Goal: Task Accomplishment & Management: Manage account settings

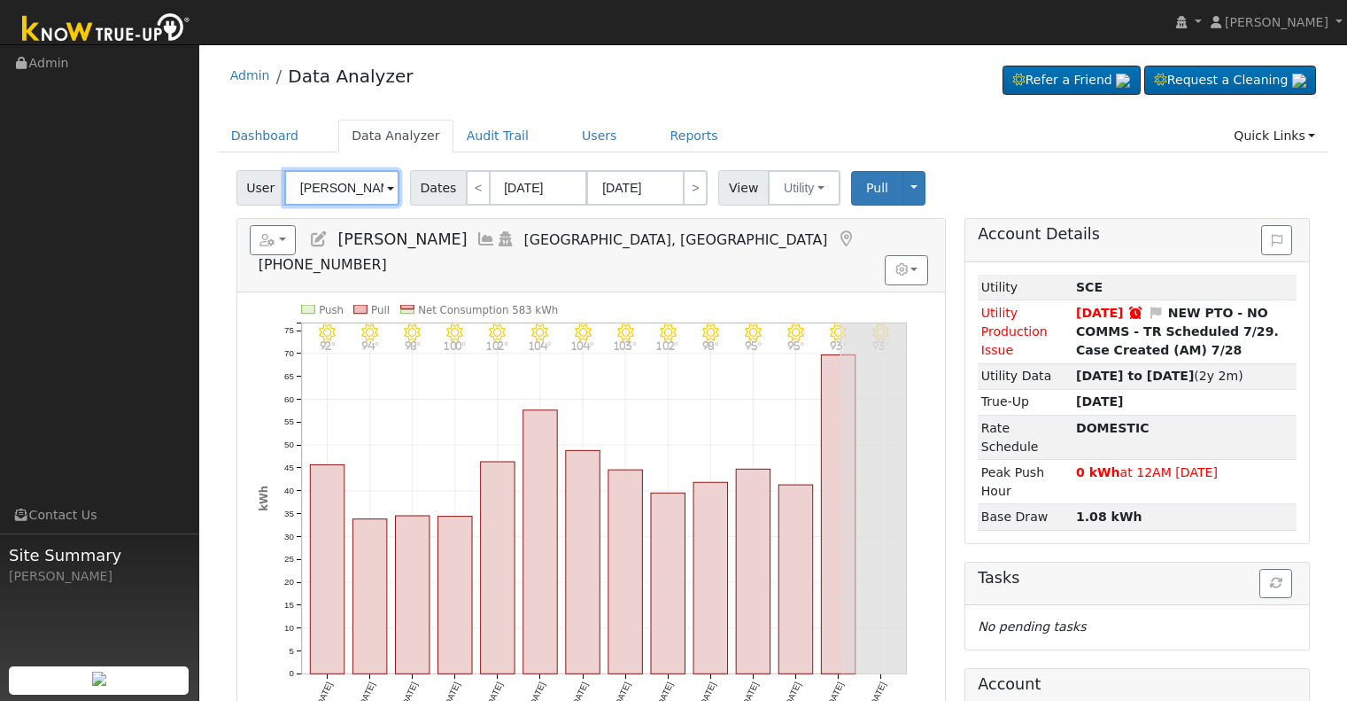
click at [346, 170] on input "[PERSON_NAME]" at bounding box center [341, 187] width 115 height 35
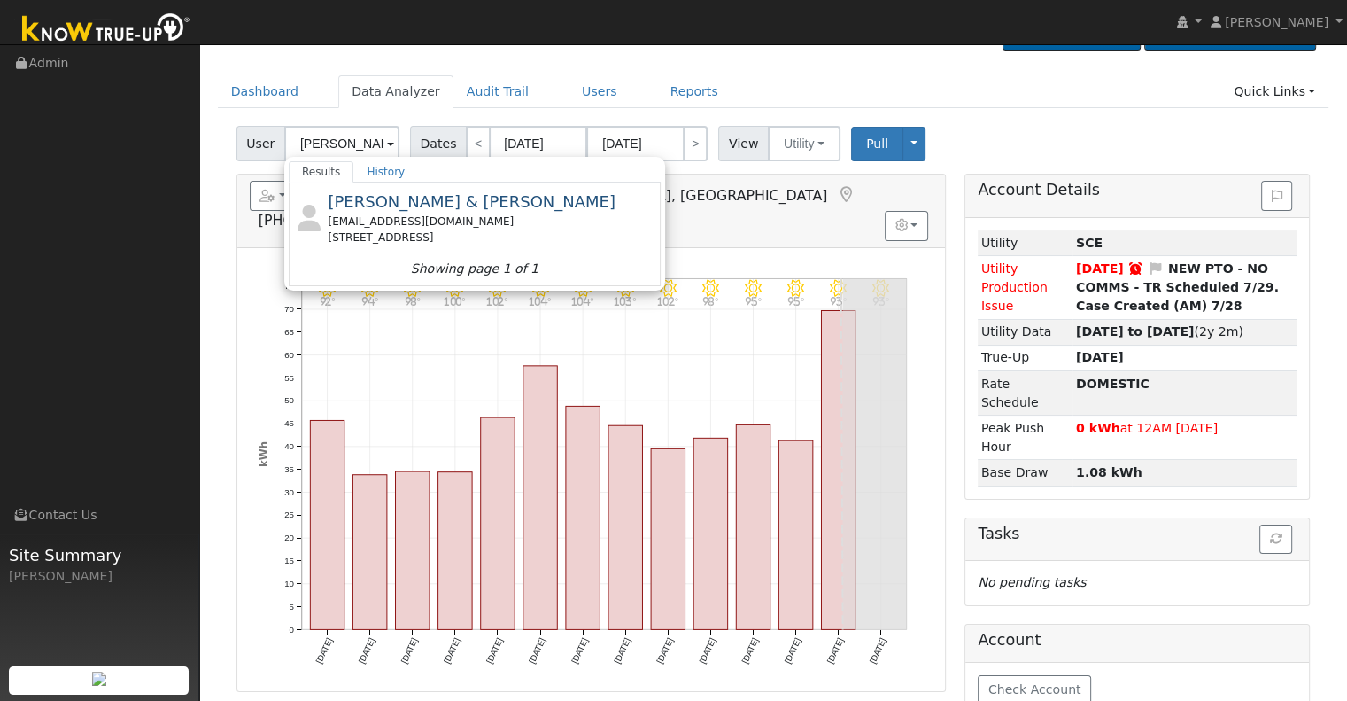
click at [408, 212] on div "[PERSON_NAME] & [PERSON_NAME] [EMAIL_ADDRESS][DOMAIN_NAME] [STREET_ADDRESS]" at bounding box center [492, 218] width 329 height 56
type input "[PERSON_NAME] & [PERSON_NAME]"
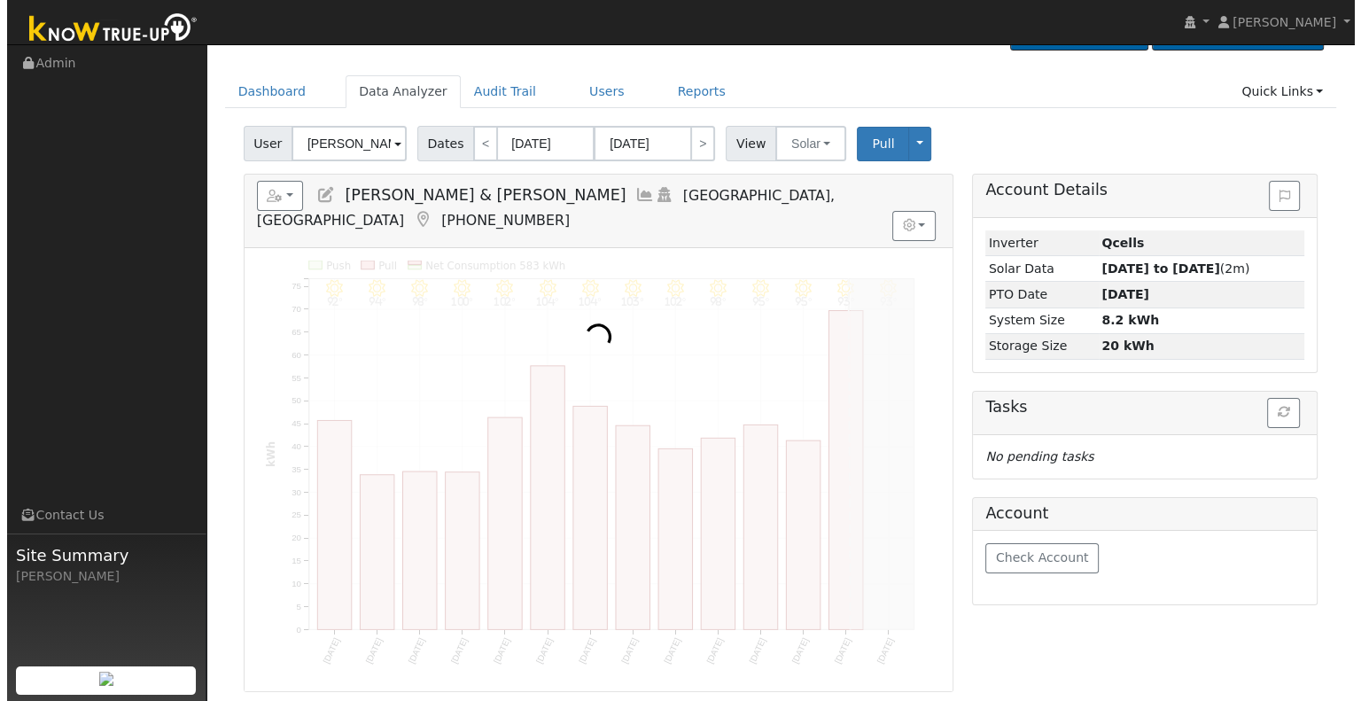
scroll to position [0, 0]
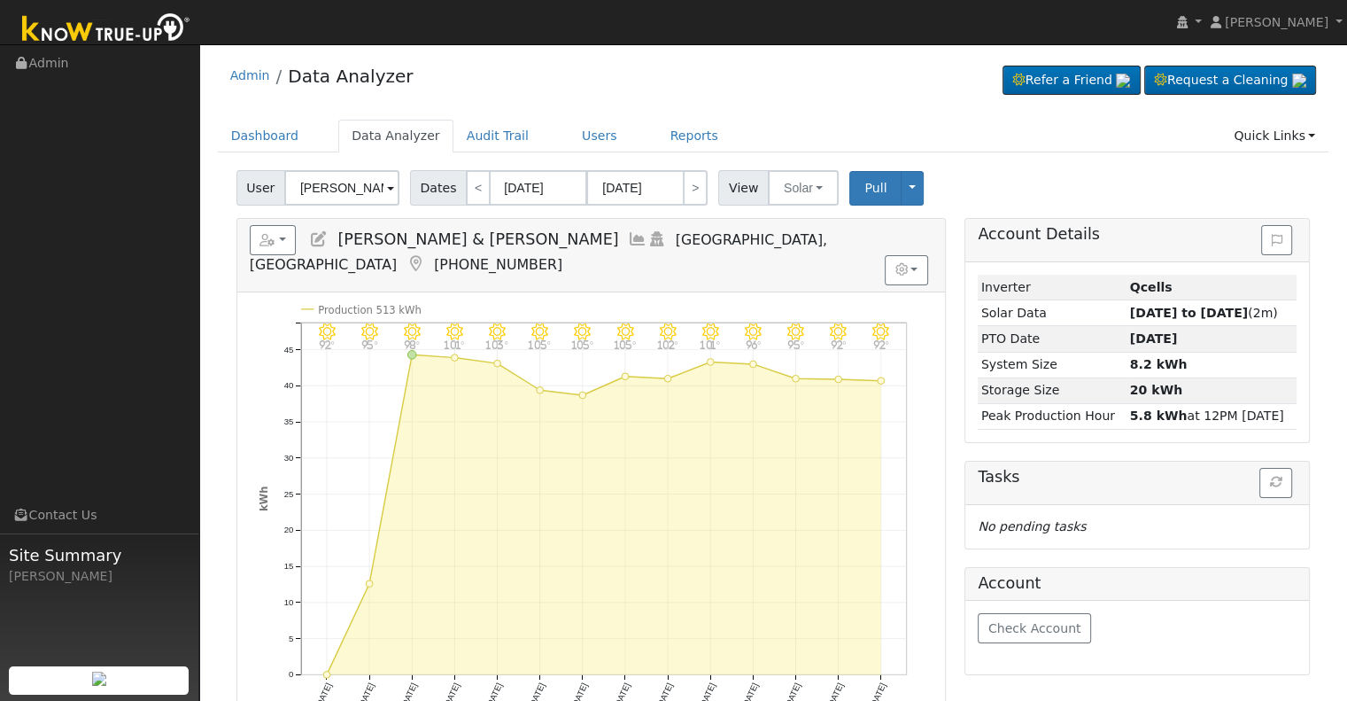
click at [628, 237] on icon at bounding box center [637, 239] width 19 height 16
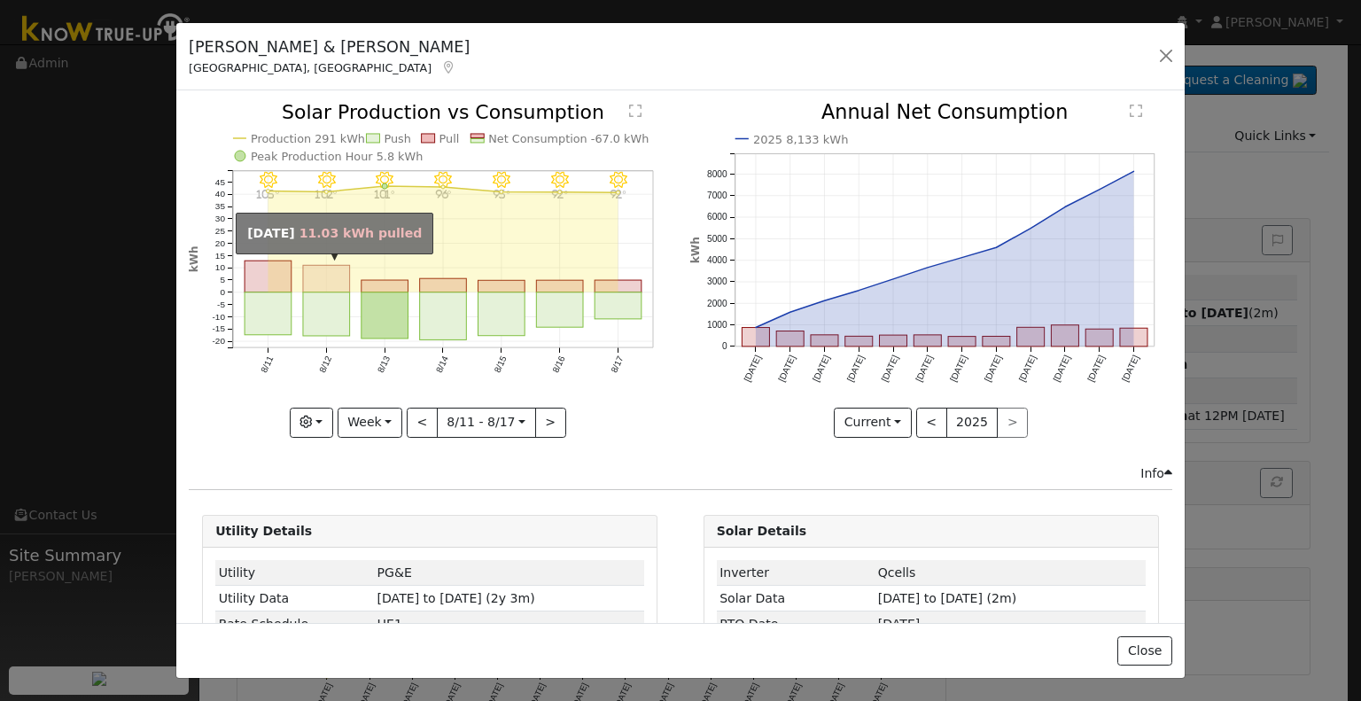
click at [314, 276] on rect "onclick=""" at bounding box center [326, 279] width 47 height 27
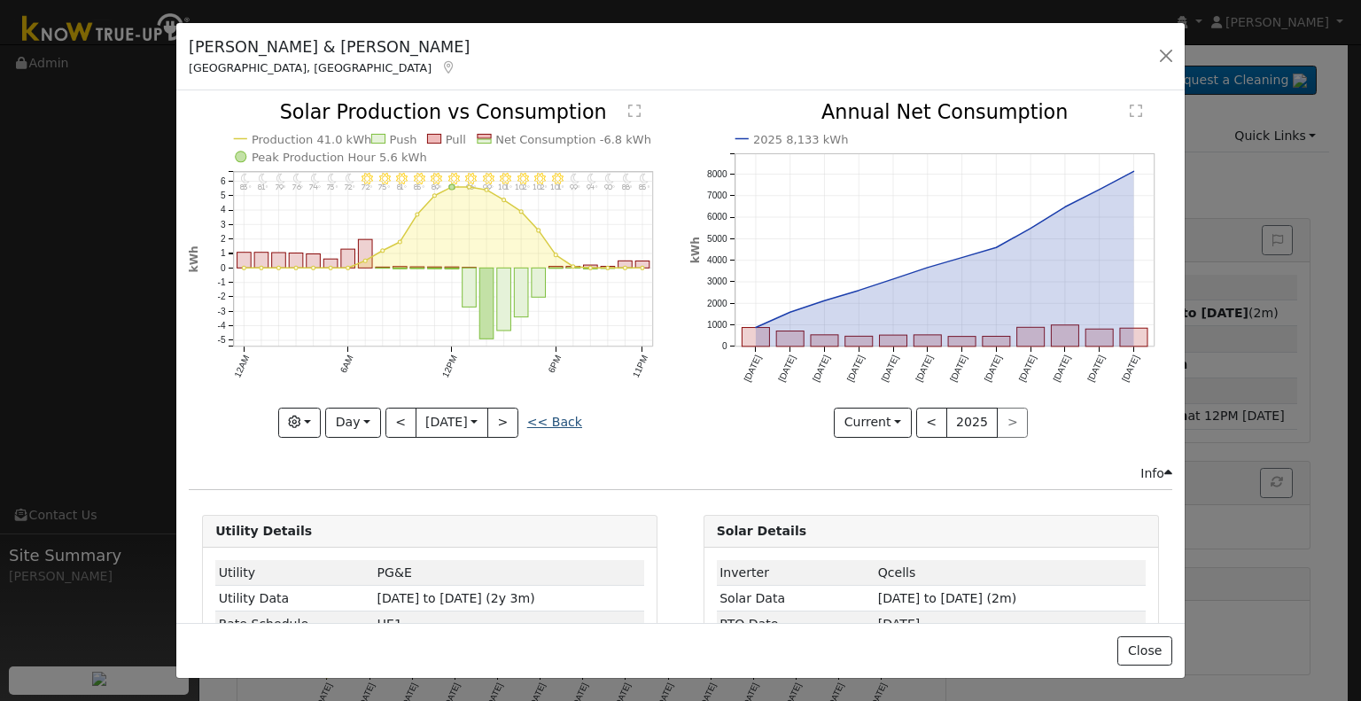
click at [539, 417] on link "<< Back" at bounding box center [554, 422] width 55 height 14
type input "[DATE]"
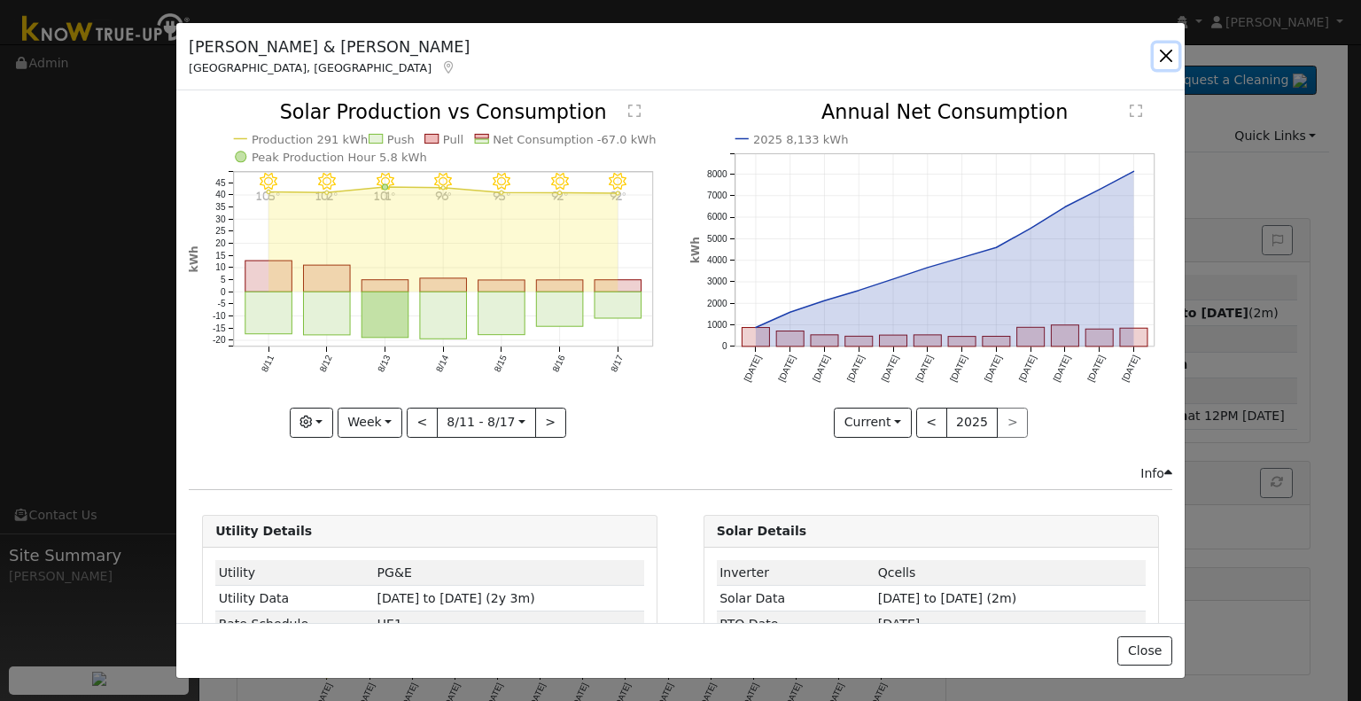
click at [1158, 61] on button "button" at bounding box center [1165, 55] width 25 height 25
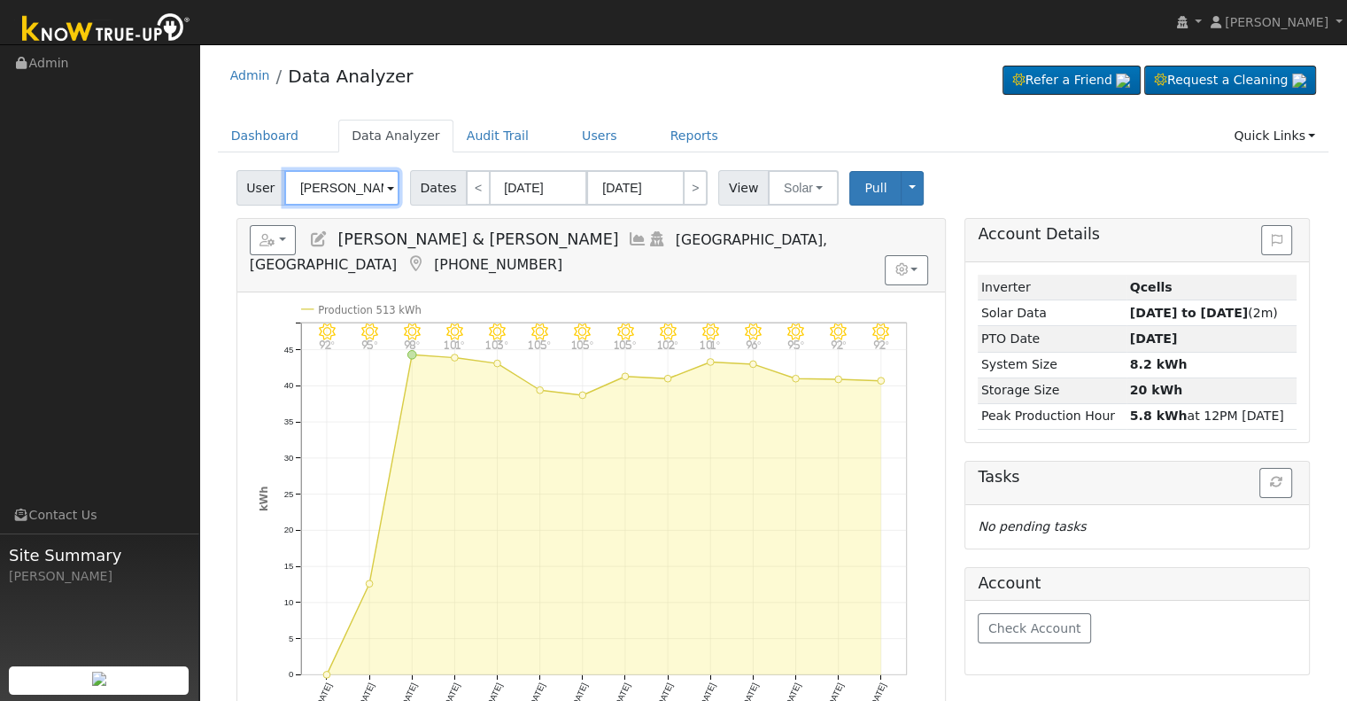
click at [337, 183] on input "[PERSON_NAME] & [PERSON_NAME]" at bounding box center [341, 187] width 115 height 35
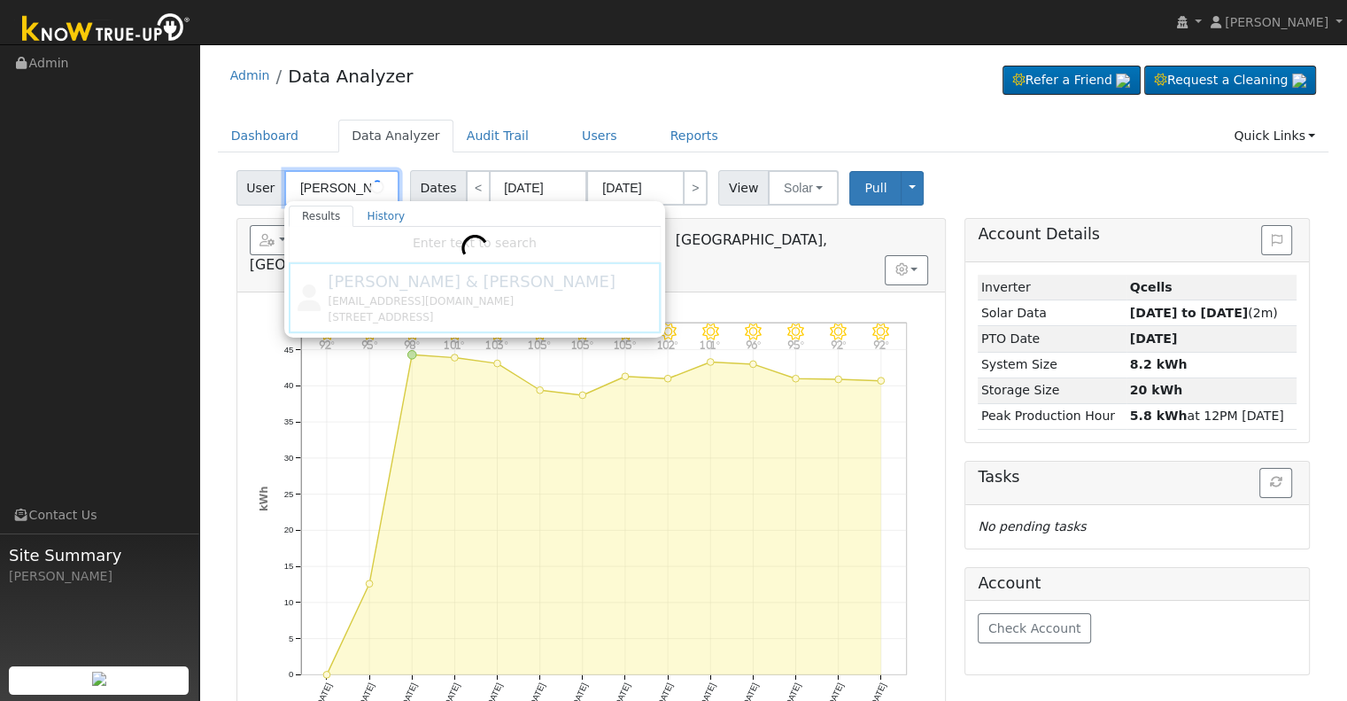
drag, startPoint x: 337, startPoint y: 187, endPoint x: 351, endPoint y: 175, distance: 18.8
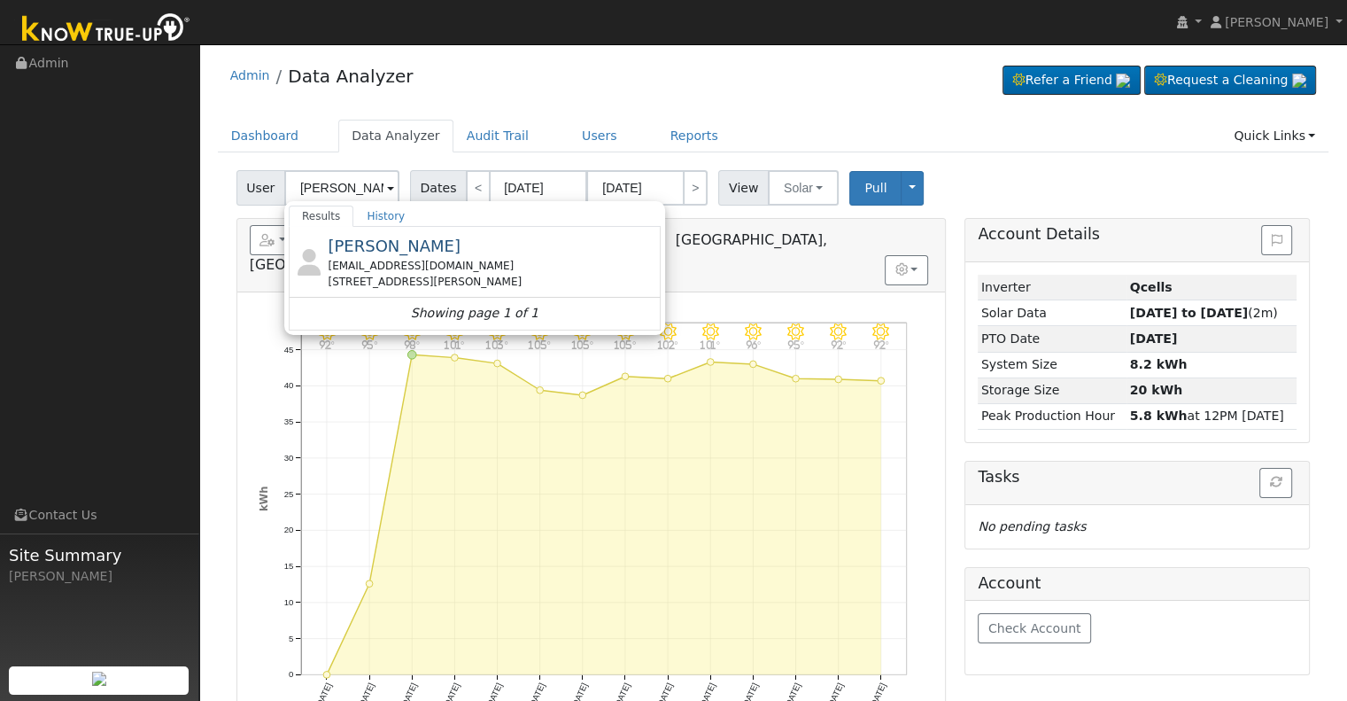
drag, startPoint x: 351, startPoint y: 175, endPoint x: 493, endPoint y: 80, distance: 171.3
click at [493, 80] on div "Admin Data Analyzer Refer a Friend Request a Cleaning" at bounding box center [774, 80] width 1112 height 54
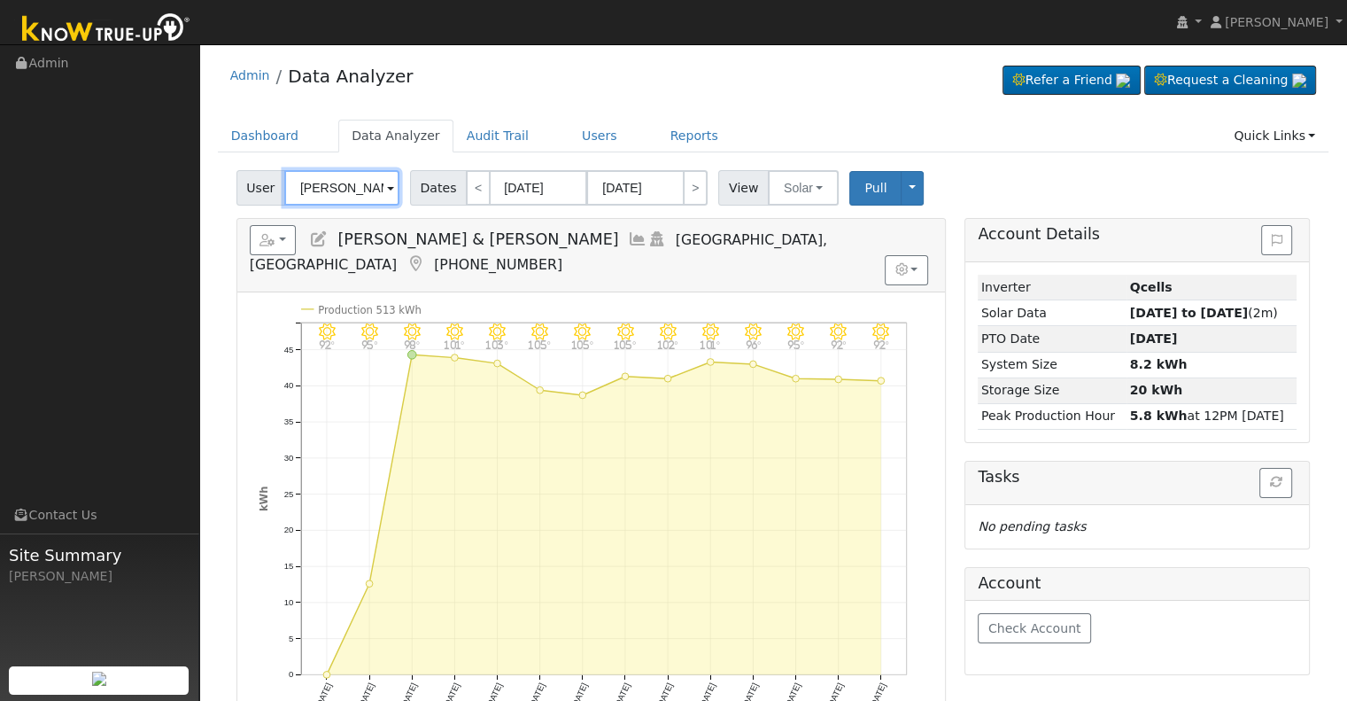
click at [365, 187] on input "[PERSON_NAME] & [PERSON_NAME]" at bounding box center [341, 187] width 115 height 35
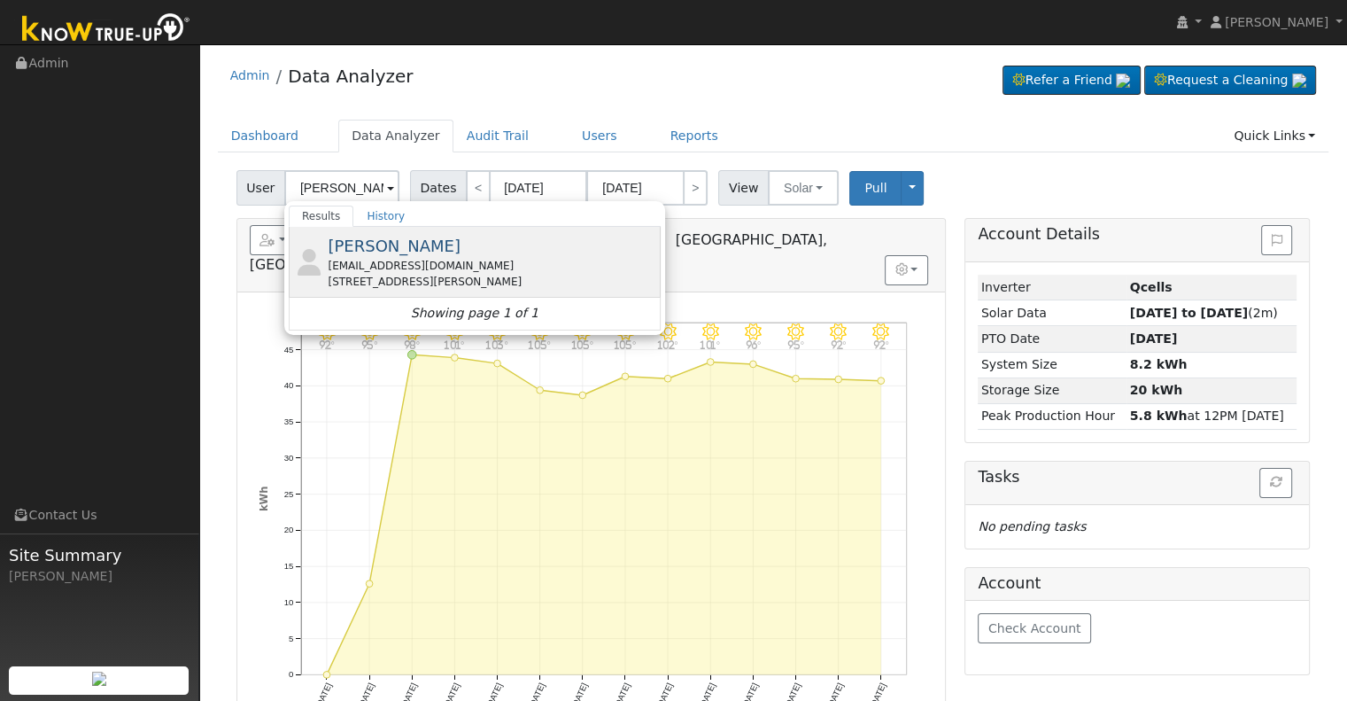
click at [397, 267] on div "[EMAIL_ADDRESS][DOMAIN_NAME]" at bounding box center [492, 266] width 329 height 16
type input "[PERSON_NAME]"
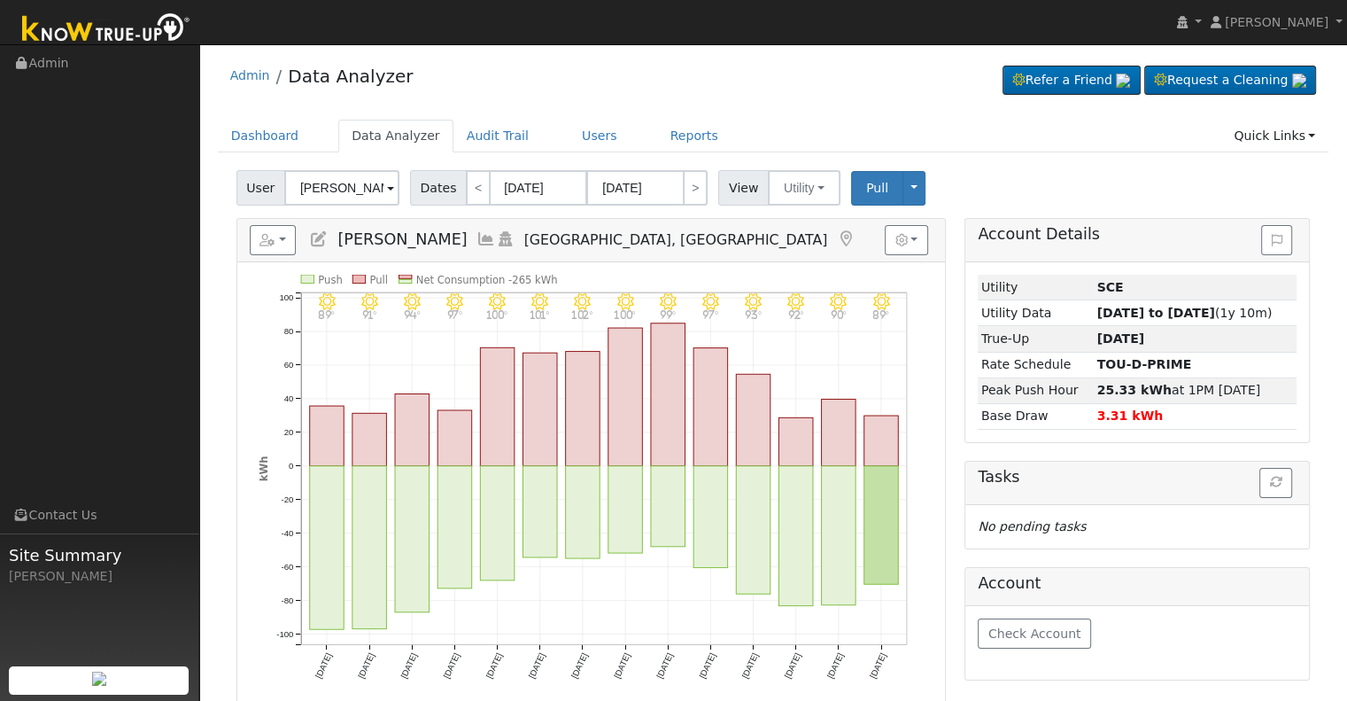
click at [458, 242] on h5 "Reports Scenario Health Check Energy Audit Account Timeline User Audit Trail In…" at bounding box center [591, 240] width 683 height 30
click at [477, 240] on icon at bounding box center [486, 239] width 19 height 16
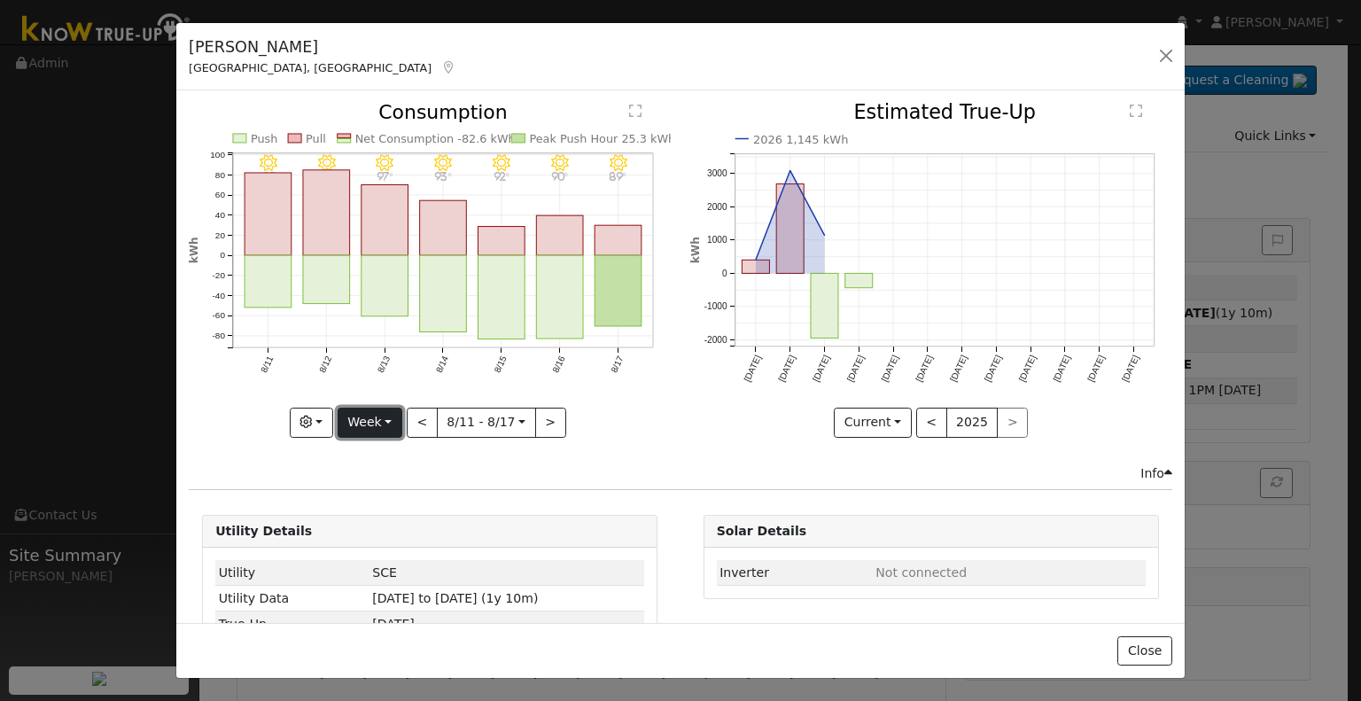
click at [375, 416] on button "Week" at bounding box center [370, 423] width 65 height 30
click at [408, 504] on link "Month" at bounding box center [399, 507] width 123 height 25
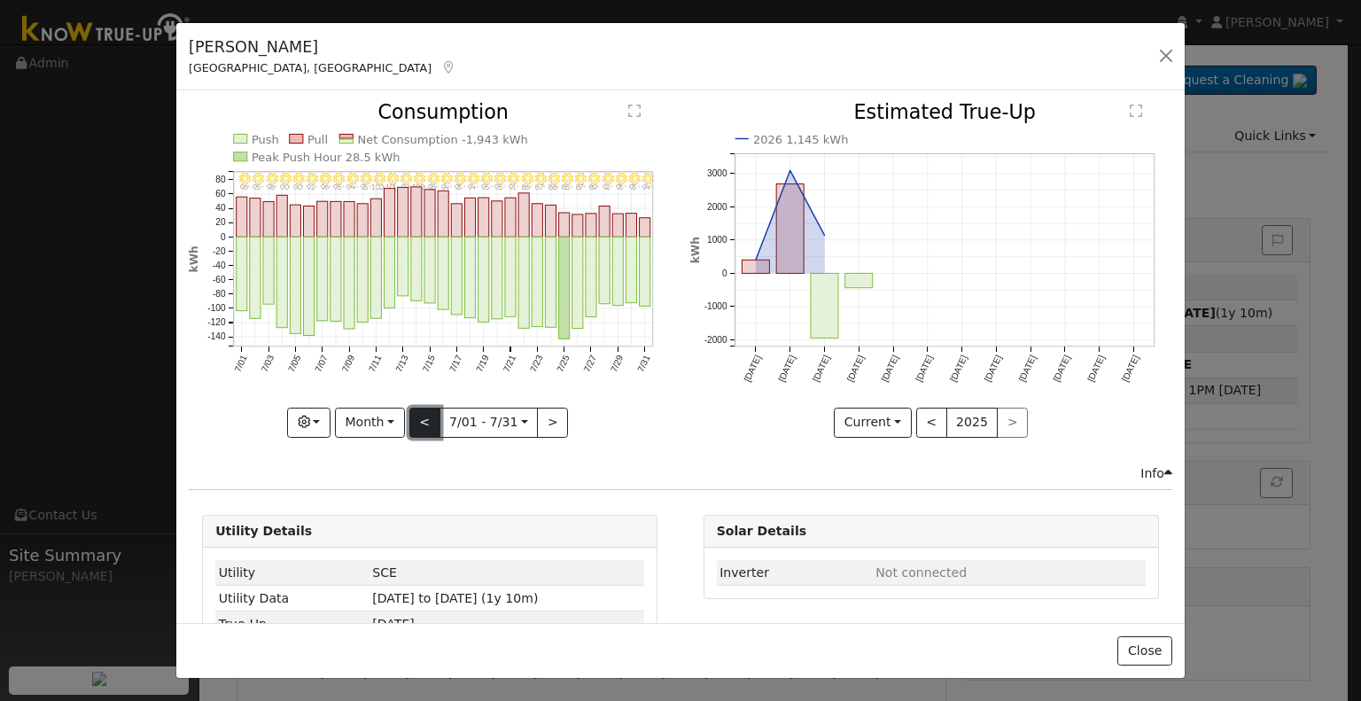
click at [428, 418] on button "<" at bounding box center [424, 423] width 31 height 30
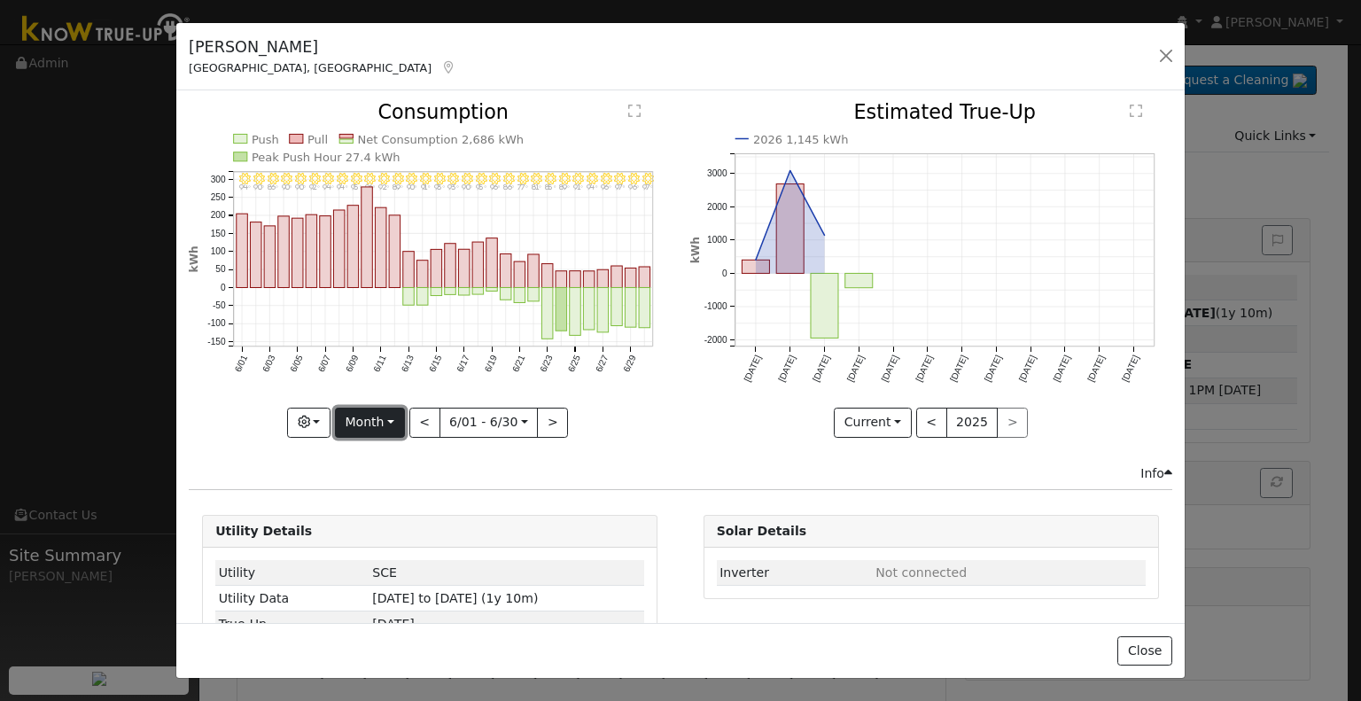
click at [390, 417] on button "Month" at bounding box center [370, 423] width 70 height 30
click at [393, 527] on link "Year" at bounding box center [397, 532] width 123 height 25
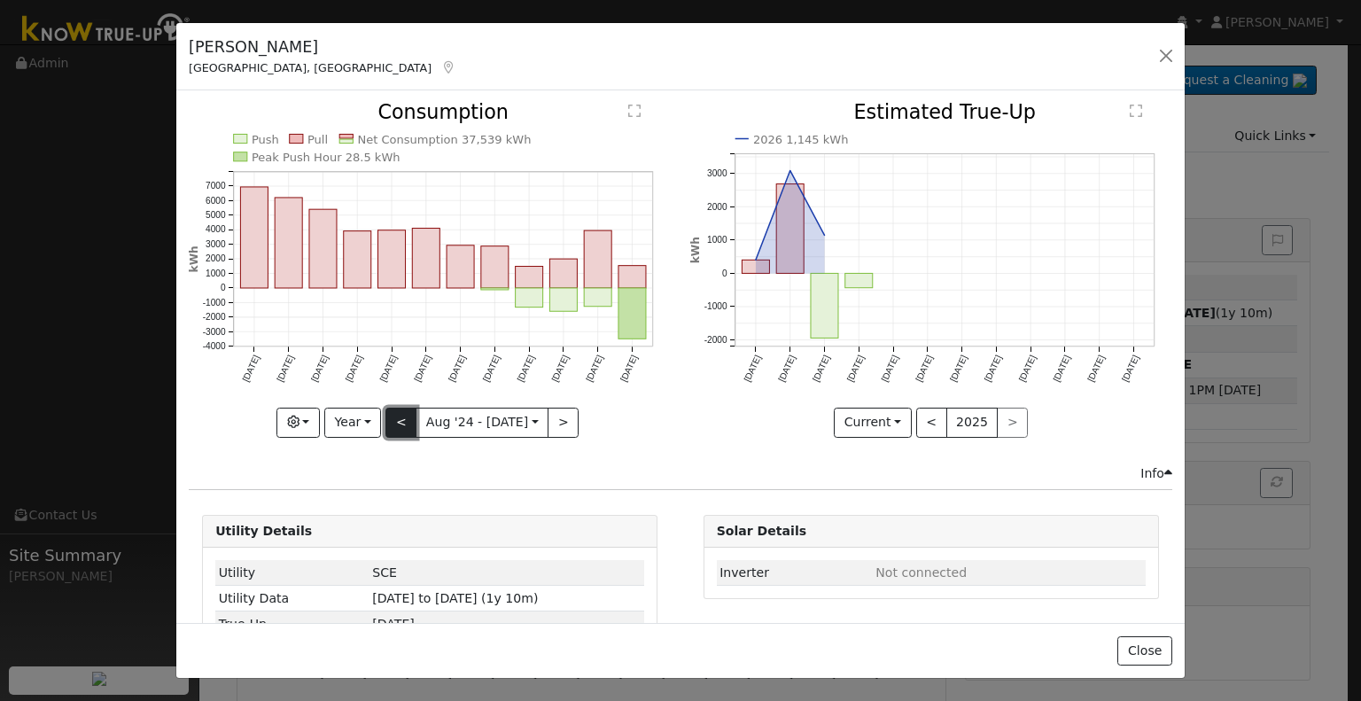
click at [391, 422] on button "<" at bounding box center [400, 423] width 31 height 30
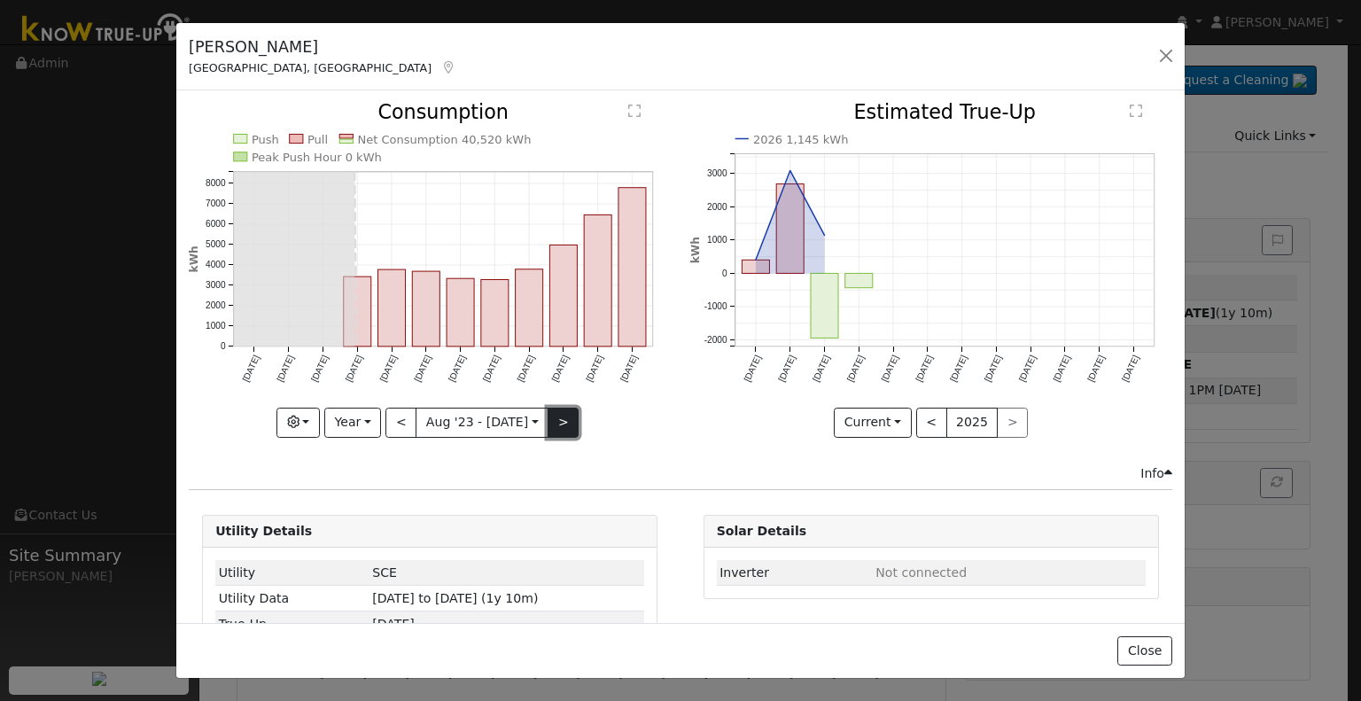
click at [553, 429] on button ">" at bounding box center [562, 423] width 31 height 30
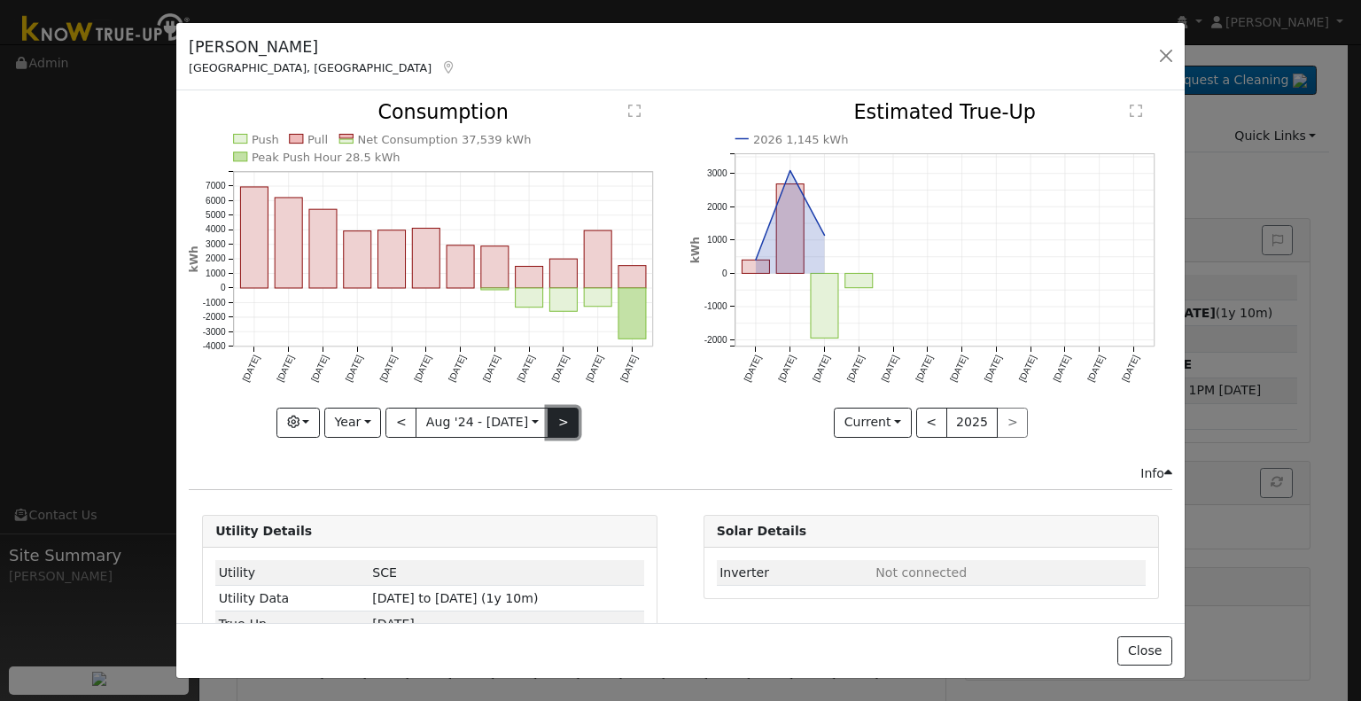
click at [553, 423] on button ">" at bounding box center [562, 423] width 31 height 30
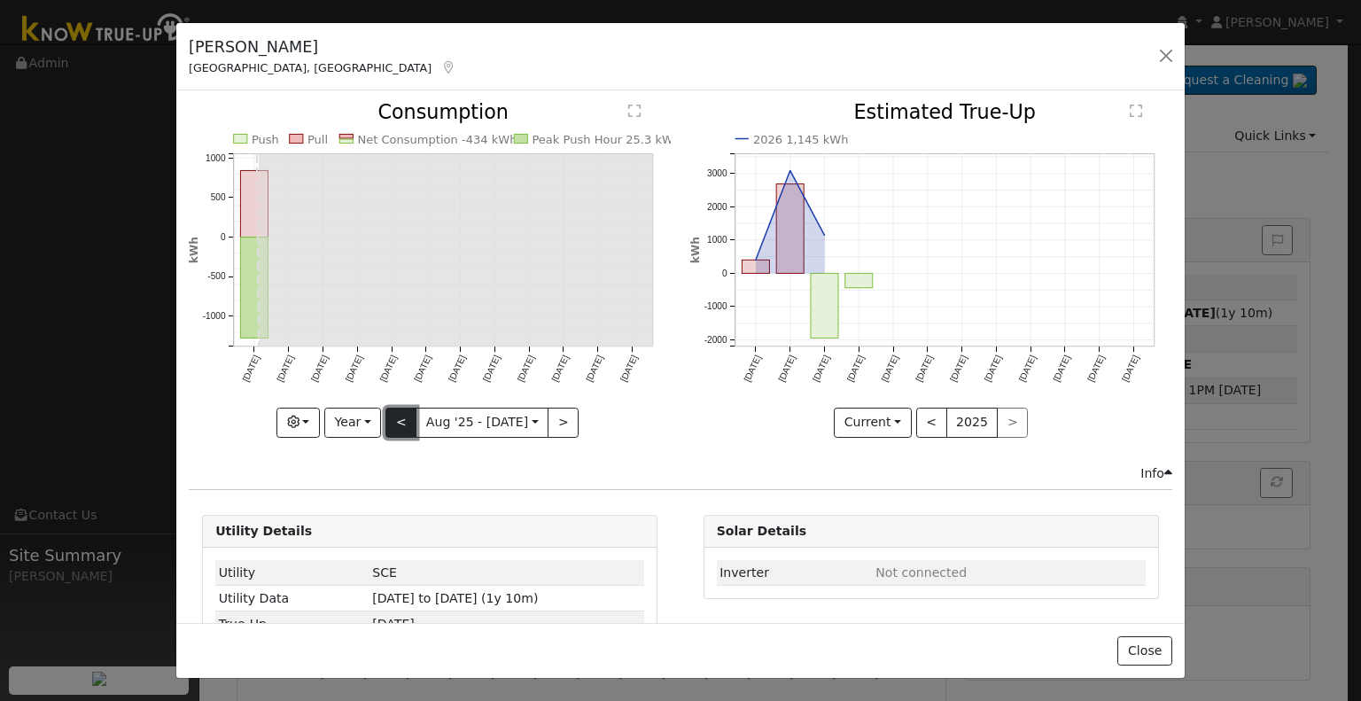
click at [408, 423] on button "<" at bounding box center [400, 423] width 31 height 30
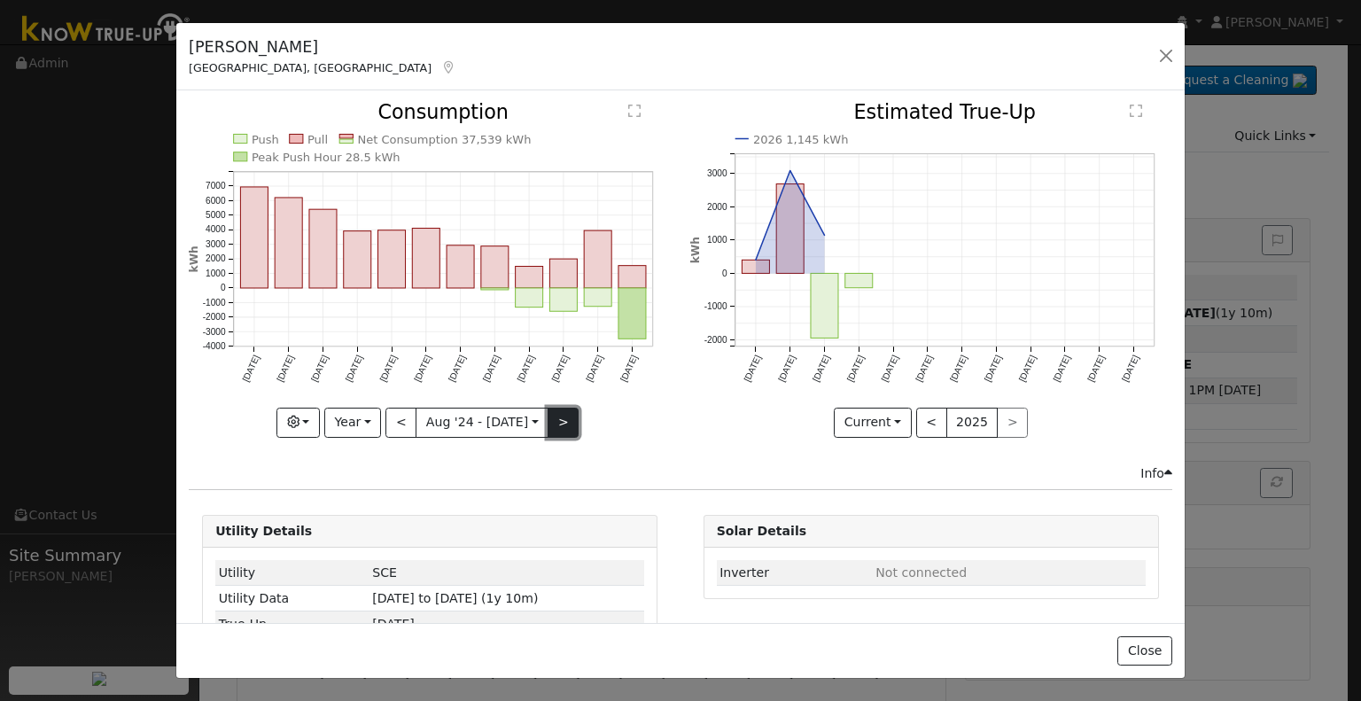
click at [555, 421] on button ">" at bounding box center [562, 423] width 31 height 30
type input "[DATE]"
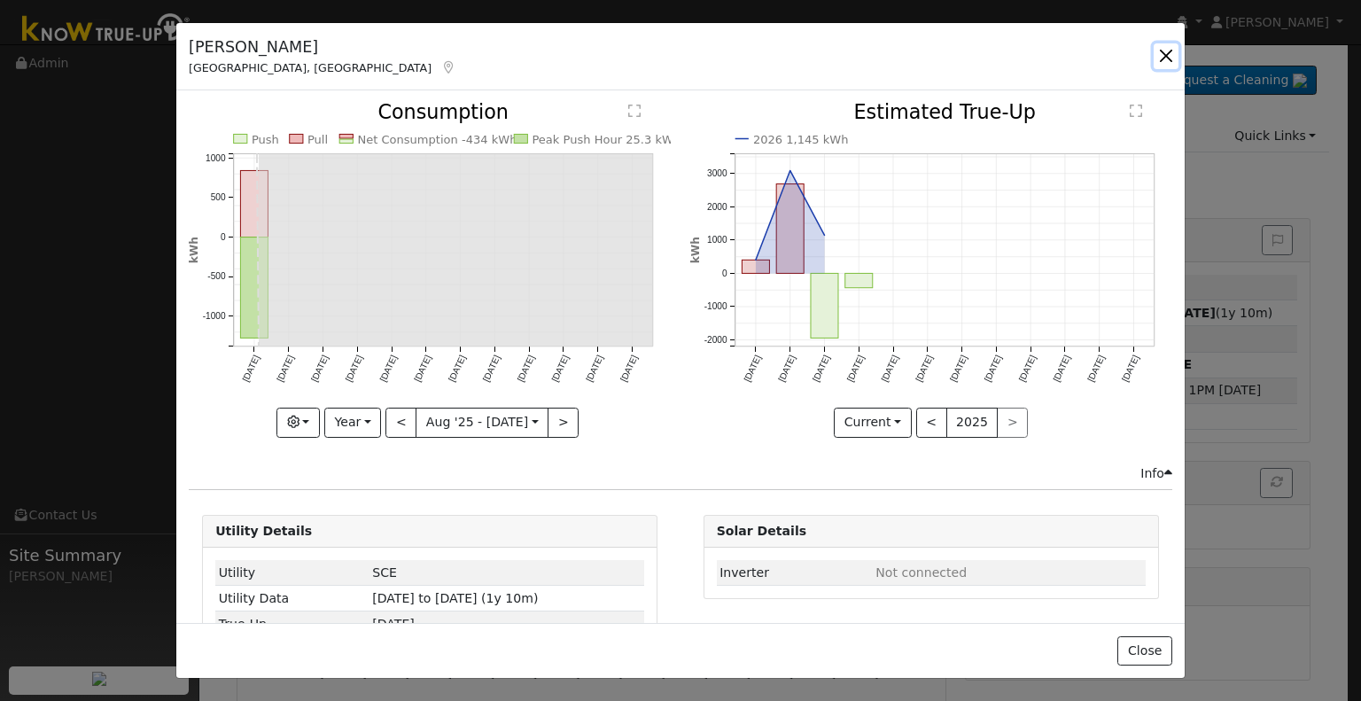
click at [1170, 60] on button "button" at bounding box center [1165, 55] width 25 height 25
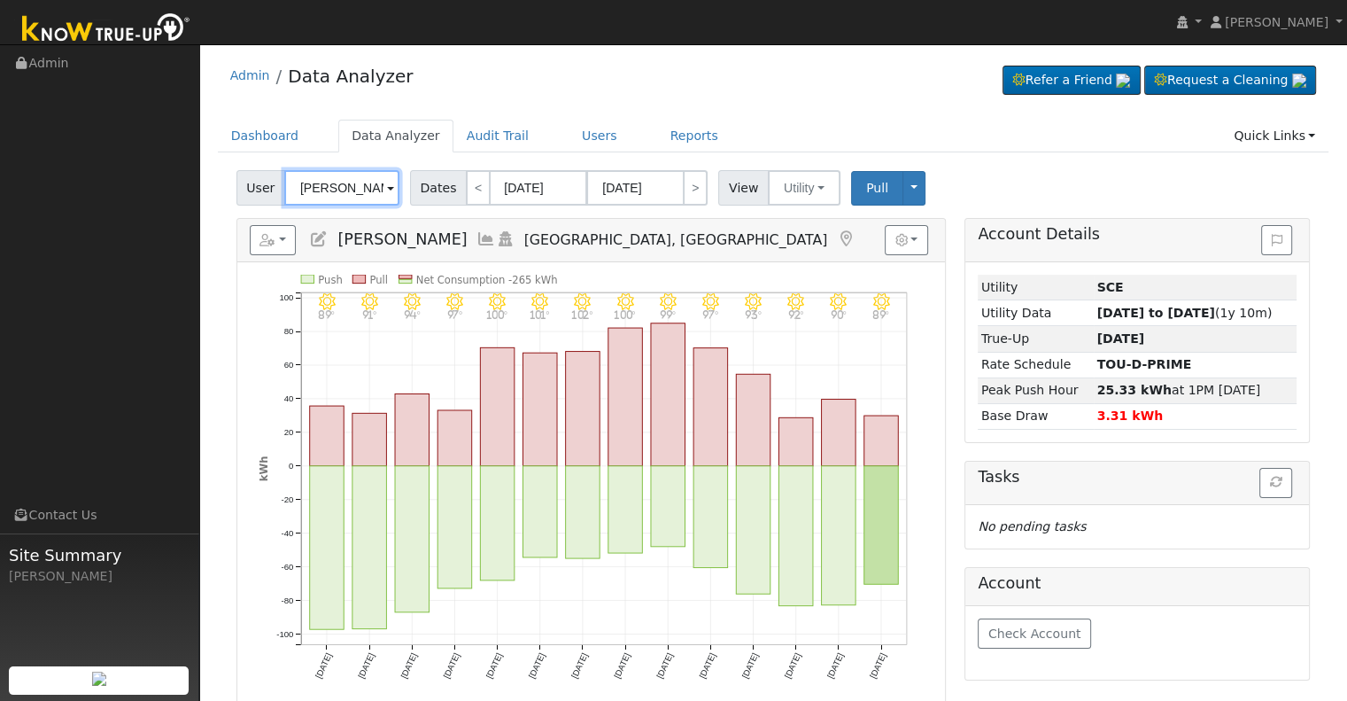
click at [327, 186] on input "[PERSON_NAME]" at bounding box center [341, 187] width 115 height 35
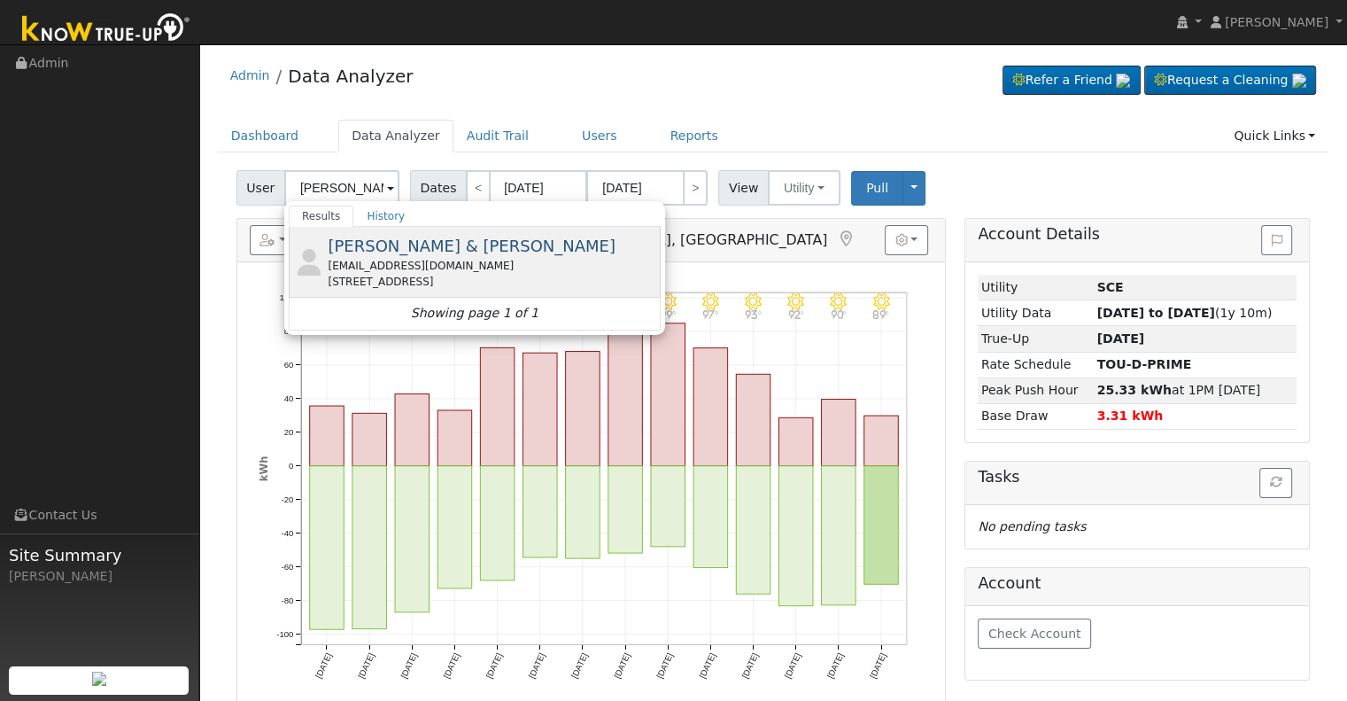
click at [417, 268] on div "[EMAIL_ADDRESS][DOMAIN_NAME]" at bounding box center [492, 266] width 329 height 16
type input "[PERSON_NAME] & [PERSON_NAME]"
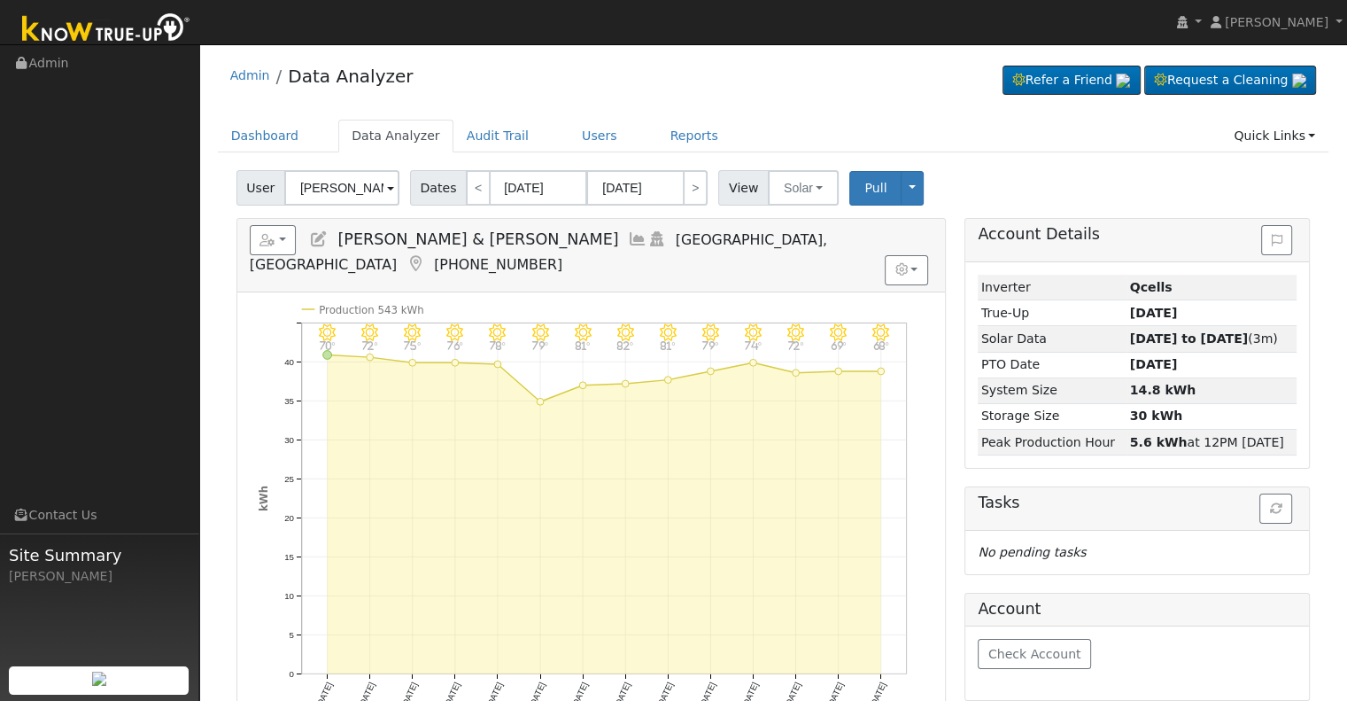
click at [628, 232] on icon at bounding box center [637, 239] width 19 height 16
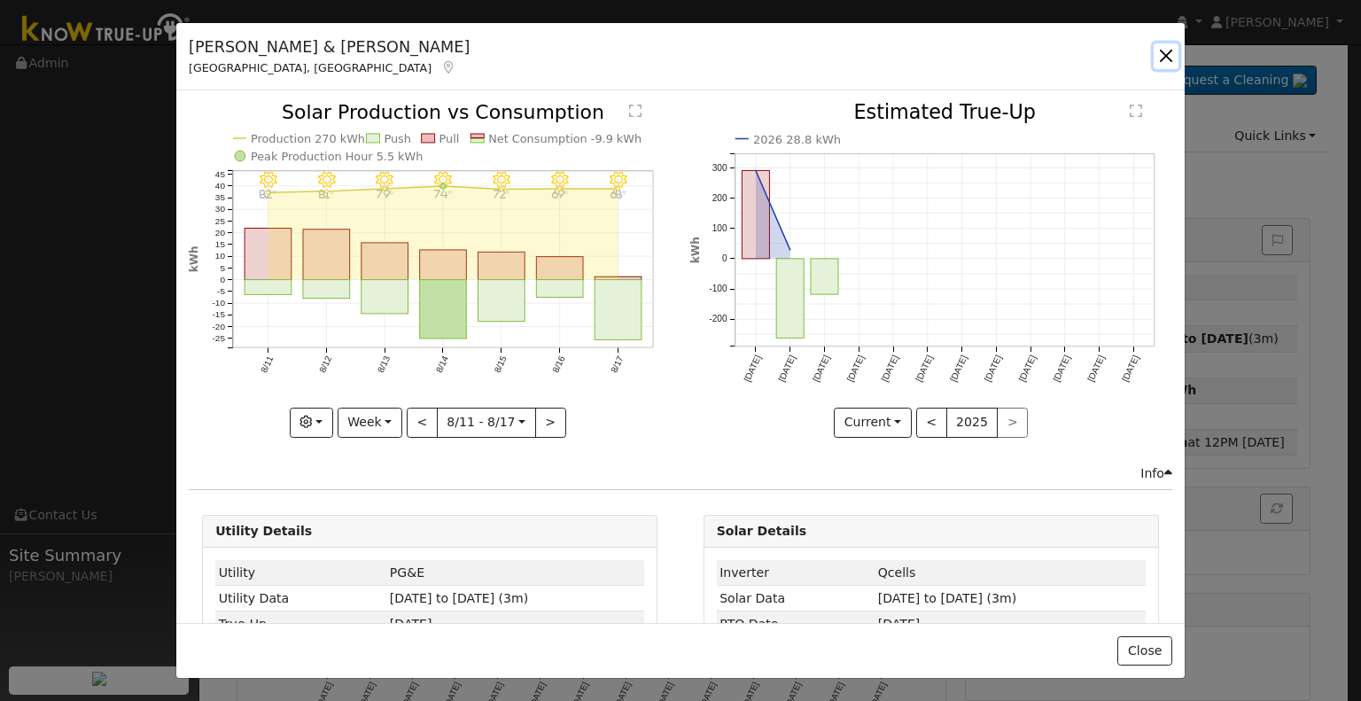
click at [1165, 56] on button "button" at bounding box center [1165, 55] width 25 height 25
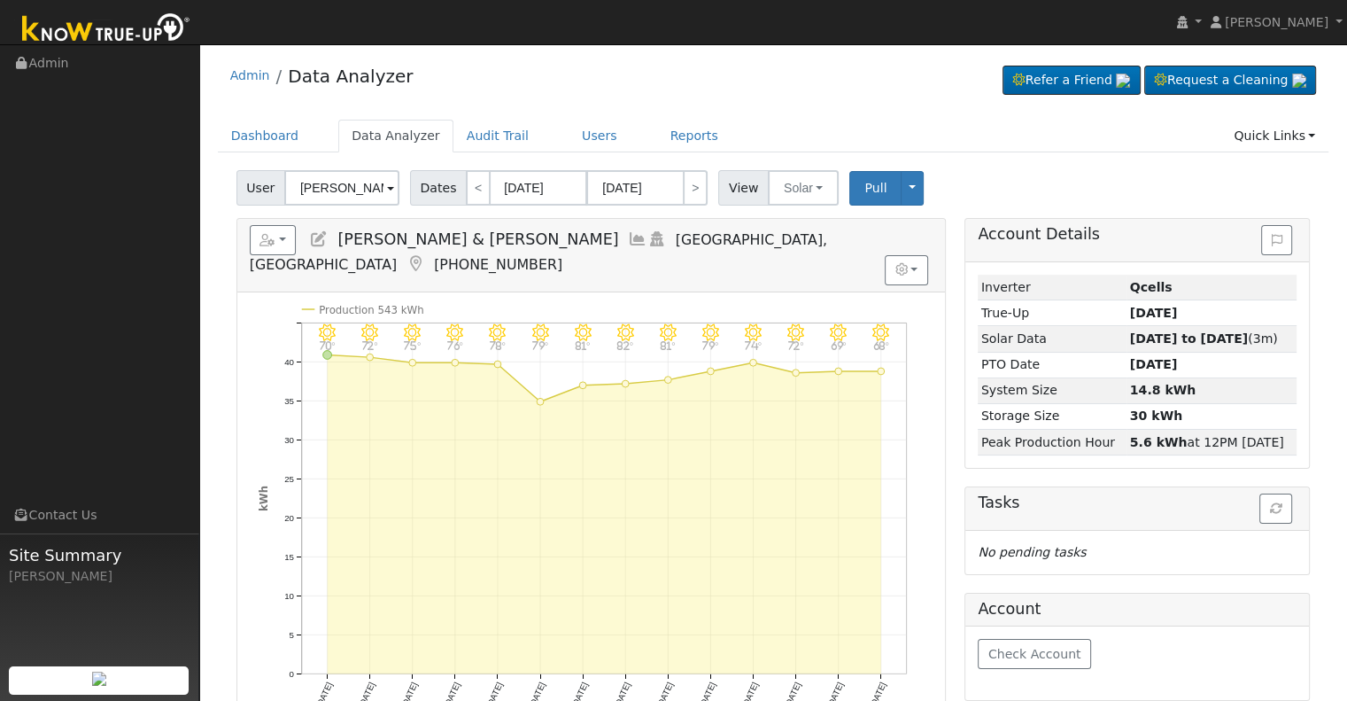
click at [628, 234] on icon at bounding box center [637, 239] width 19 height 16
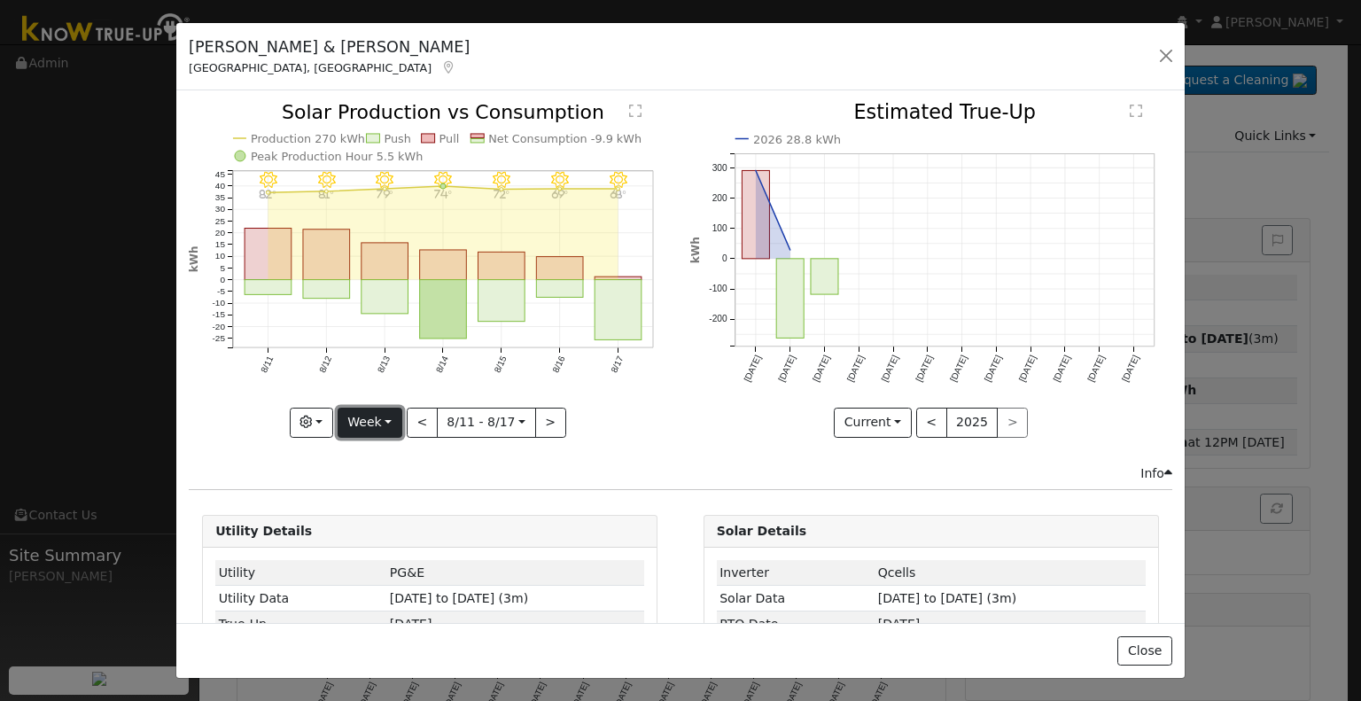
click at [365, 423] on button "Week" at bounding box center [370, 423] width 65 height 30
click at [407, 499] on link "Month" at bounding box center [399, 507] width 123 height 25
type input "[DATE]"
